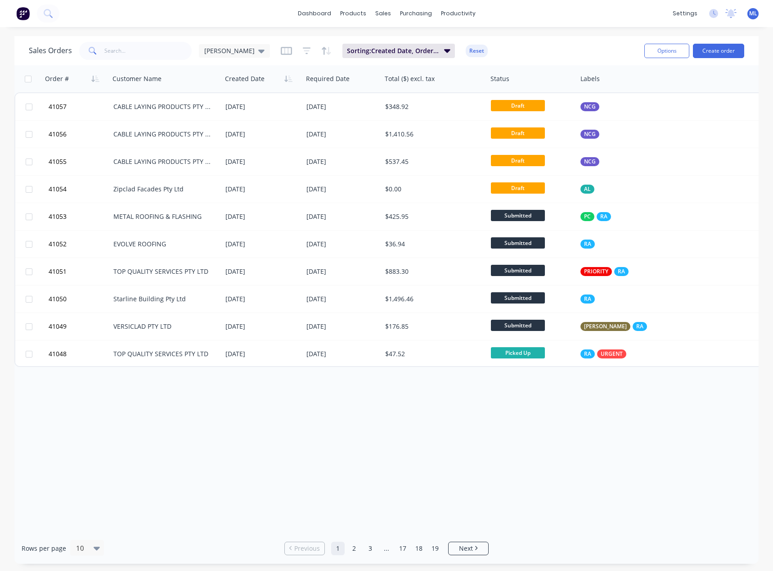
click at [199, 401] on div "Order # Customer Name Created Date Required Date Total ($) excl. tax Status Lab…" at bounding box center [386, 298] width 745 height 467
